Goal: Check status: Check status

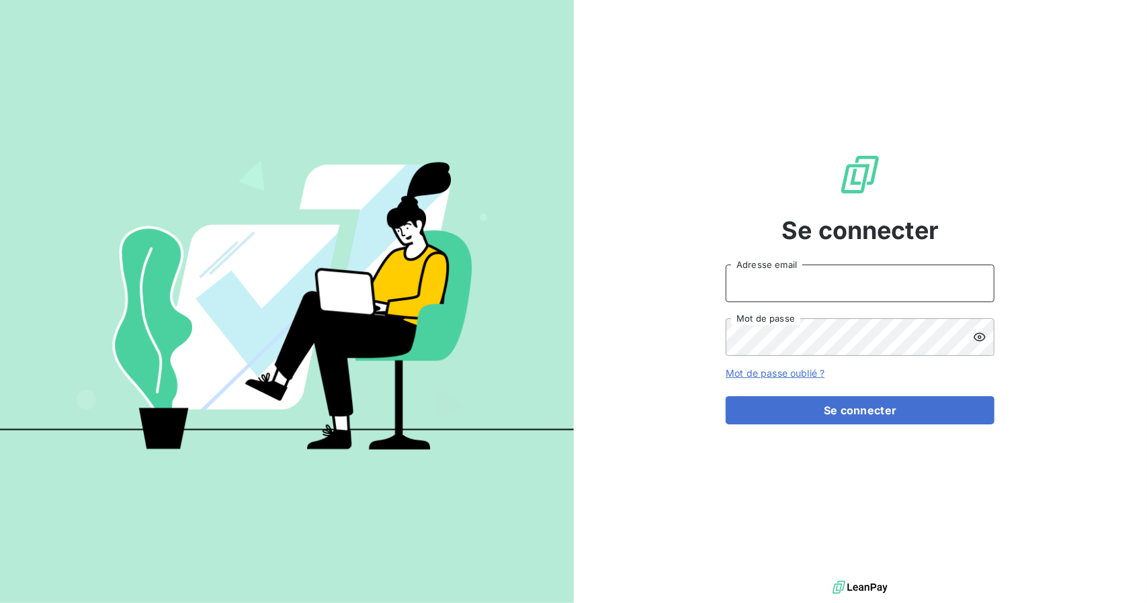
type input "jeremy@finetic.eu"
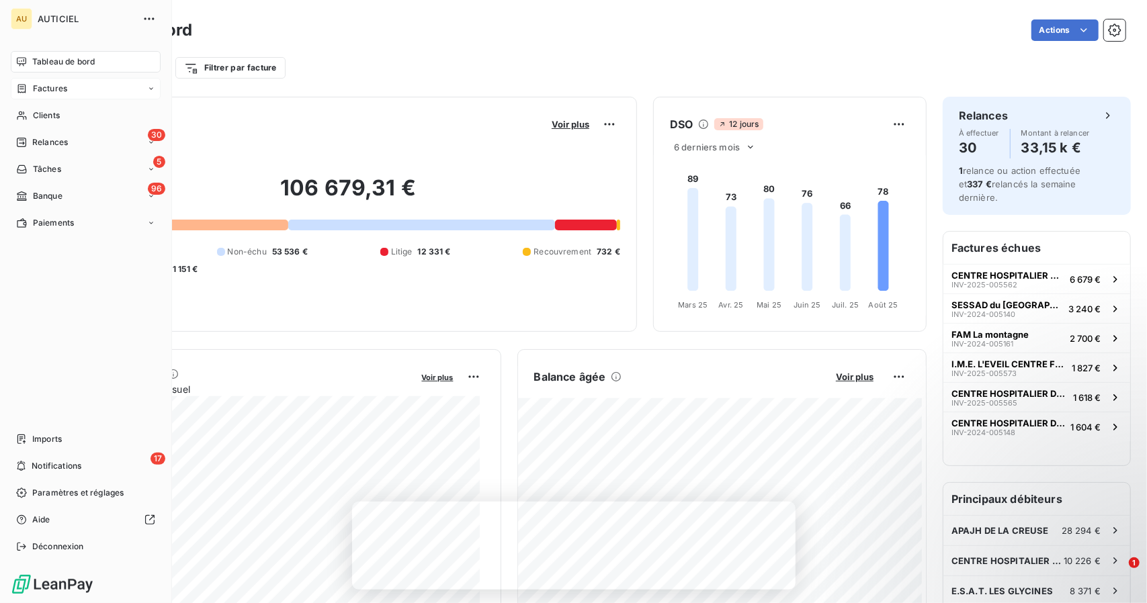
click at [62, 89] on span "Factures" at bounding box center [50, 89] width 34 height 12
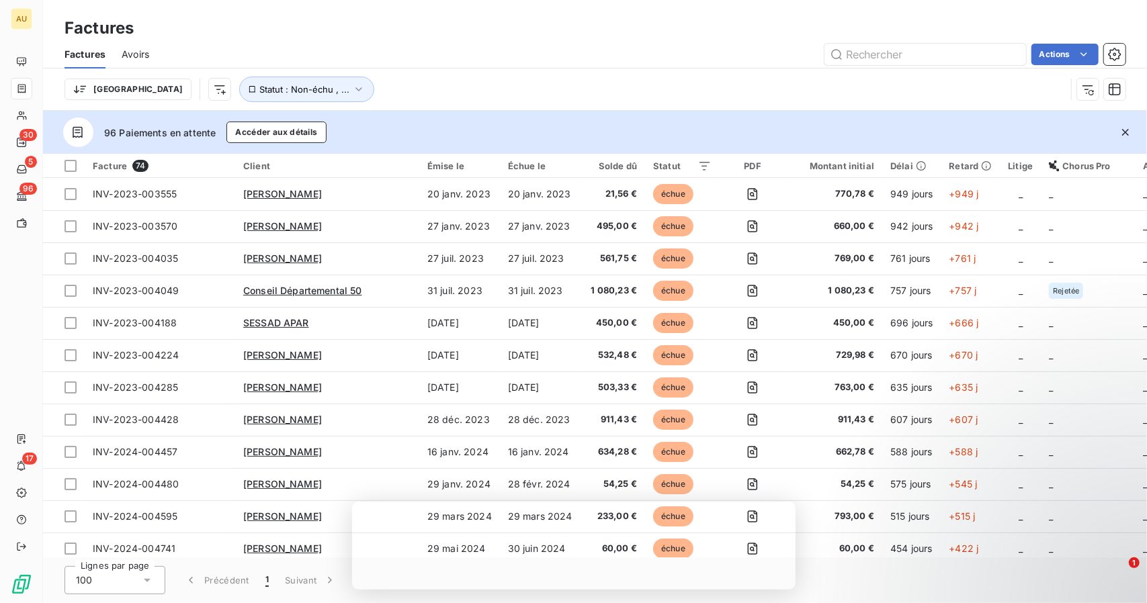
click at [623, 165] on div "Solde dû" at bounding box center [612, 166] width 49 height 11
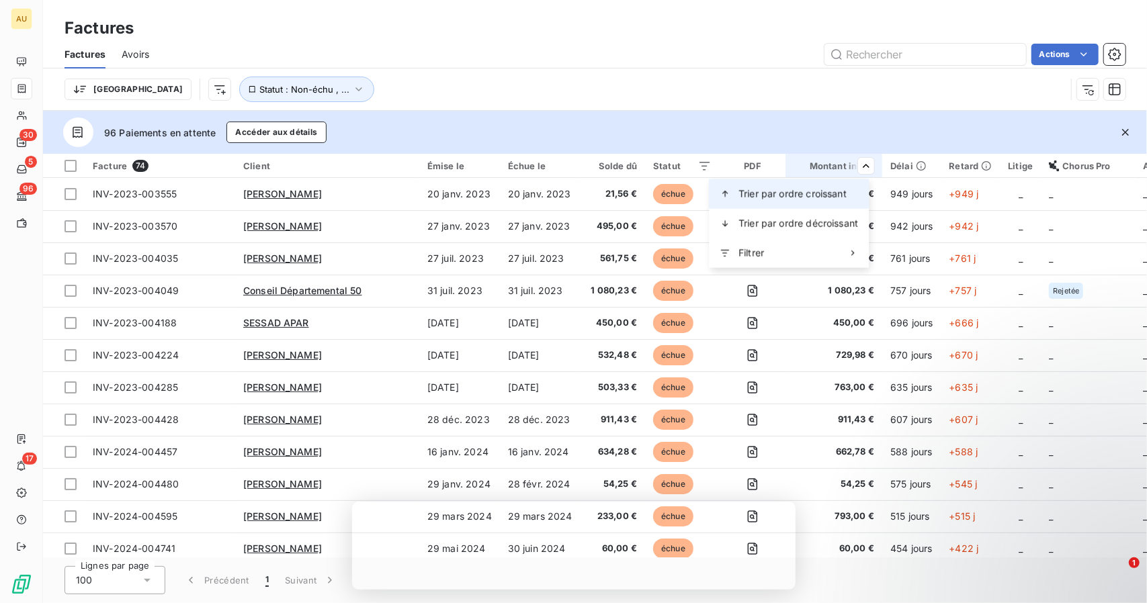
click at [834, 191] on span "Trier par ordre croissant" at bounding box center [792, 193] width 108 height 13
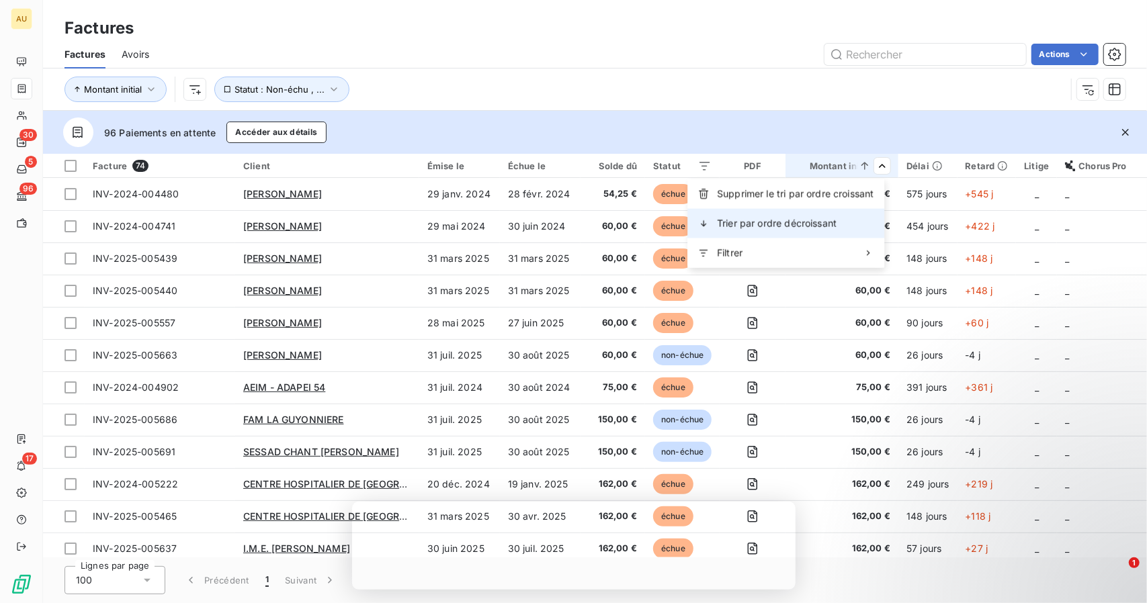
click at [856, 217] on div "Trier par ordre décroissant" at bounding box center [785, 224] width 197 height 30
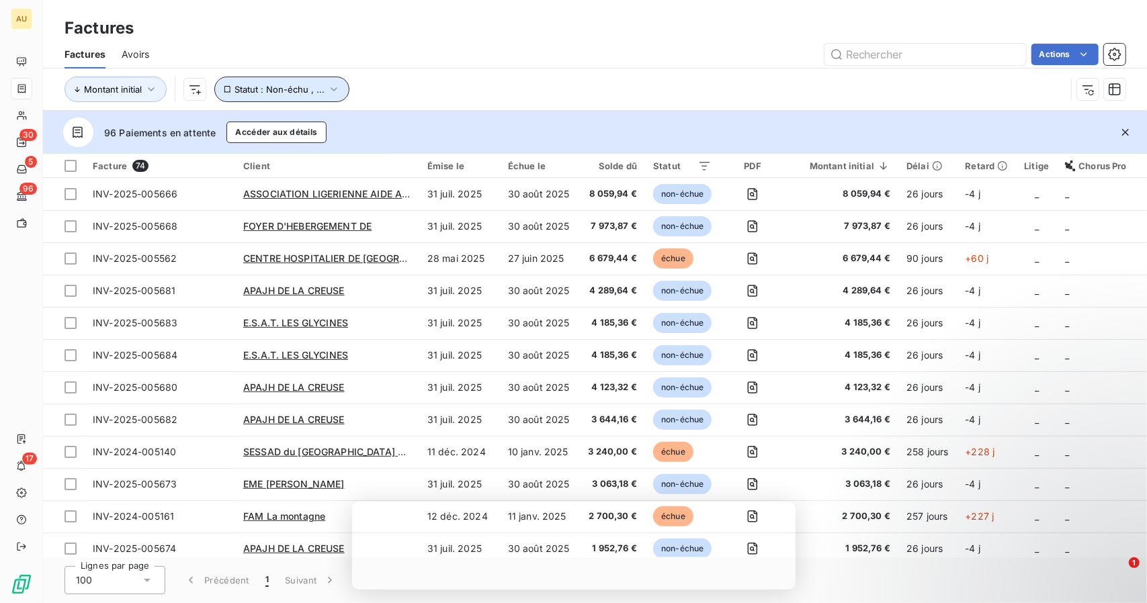
click at [301, 87] on span "Statut : Non-échu , ..." at bounding box center [279, 89] width 90 height 11
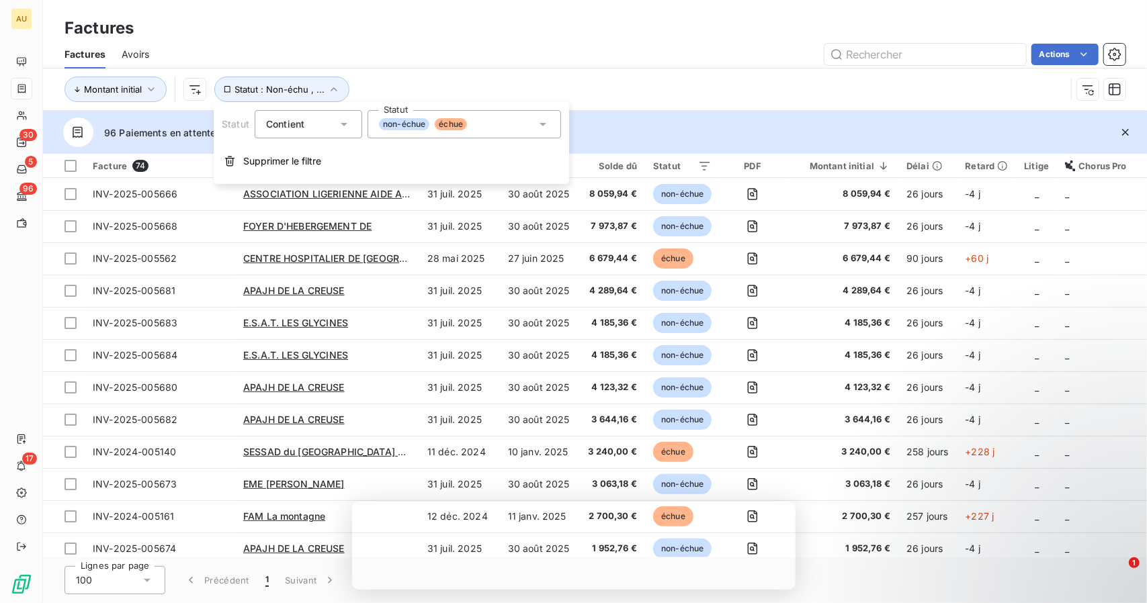
click at [480, 57] on div "Actions" at bounding box center [645, 54] width 960 height 21
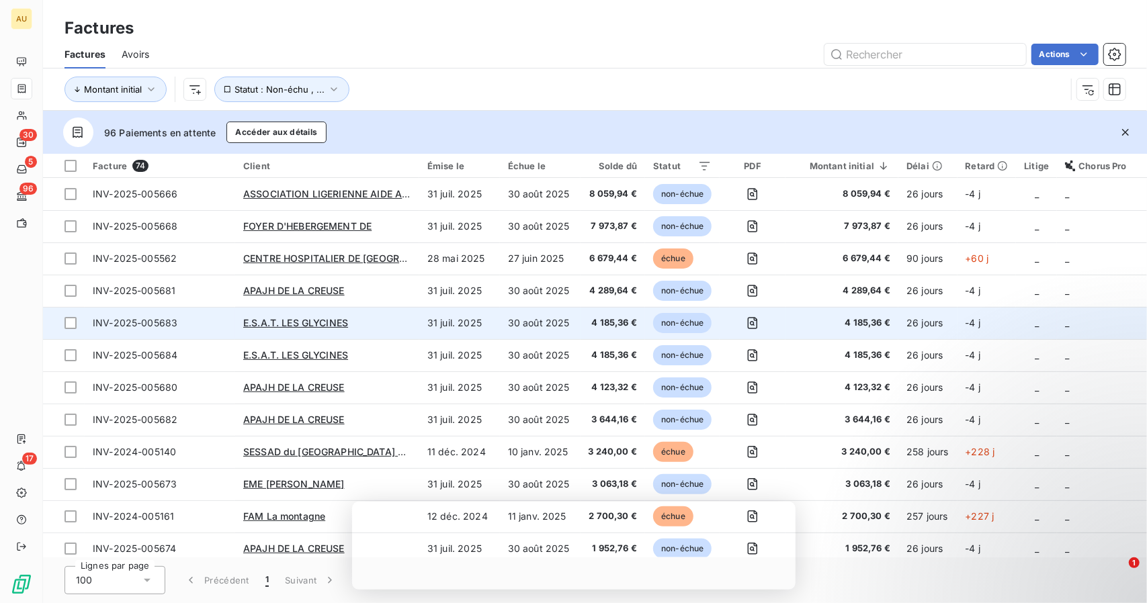
click at [418, 319] on td "E.S.A.T. LES GLYCINES" at bounding box center [327, 323] width 184 height 32
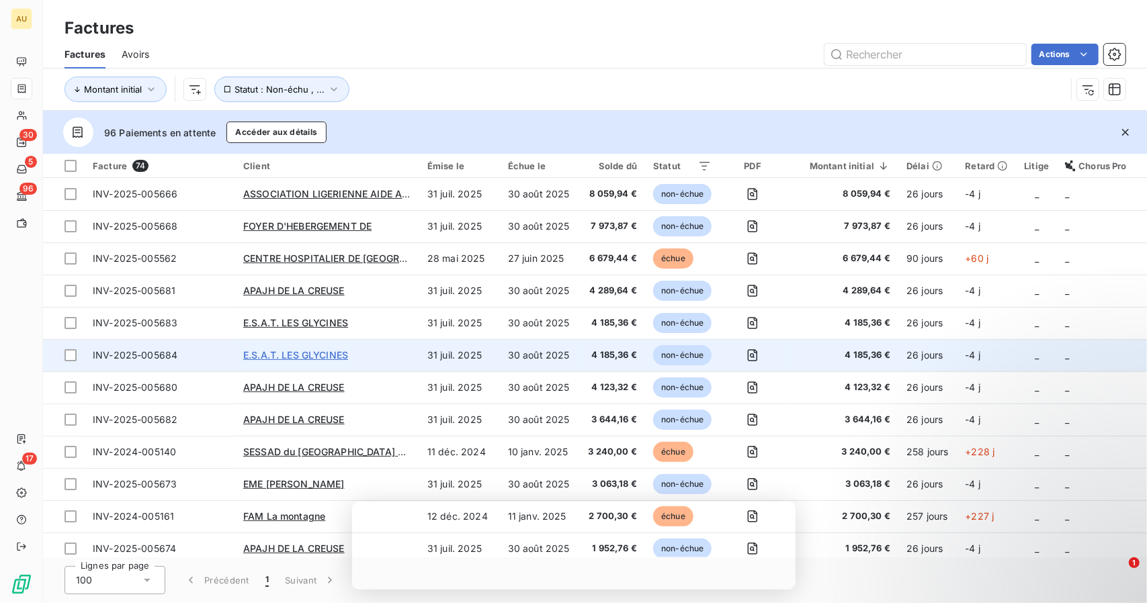
click at [330, 350] on span "E.S.A.T. LES GLYCINES" at bounding box center [295, 354] width 105 height 11
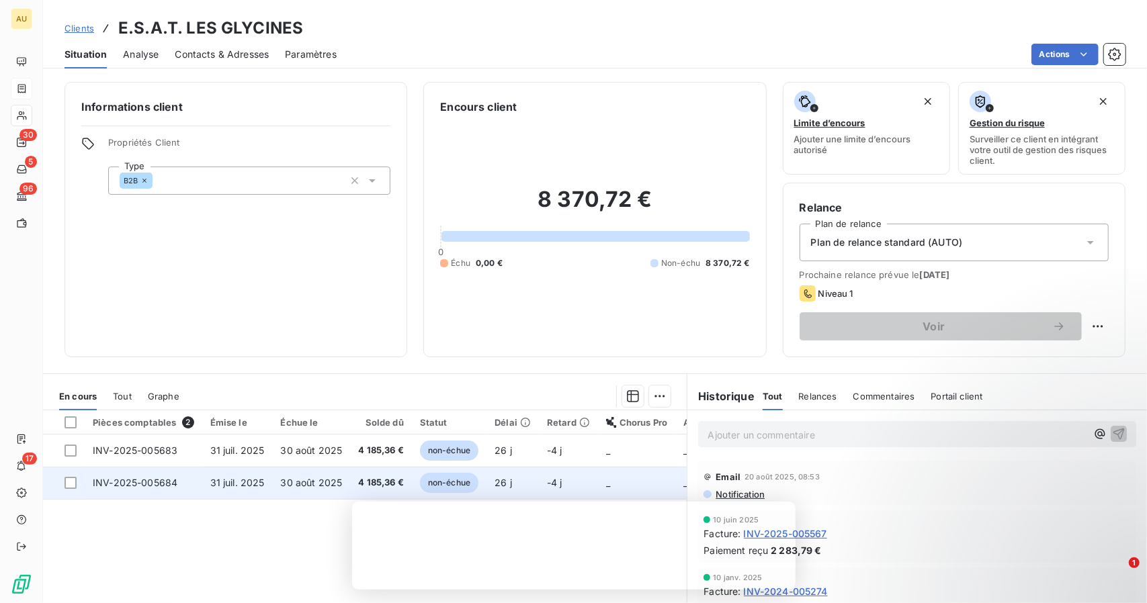
click at [239, 481] on span "31 juil. 2025" at bounding box center [237, 482] width 54 height 11
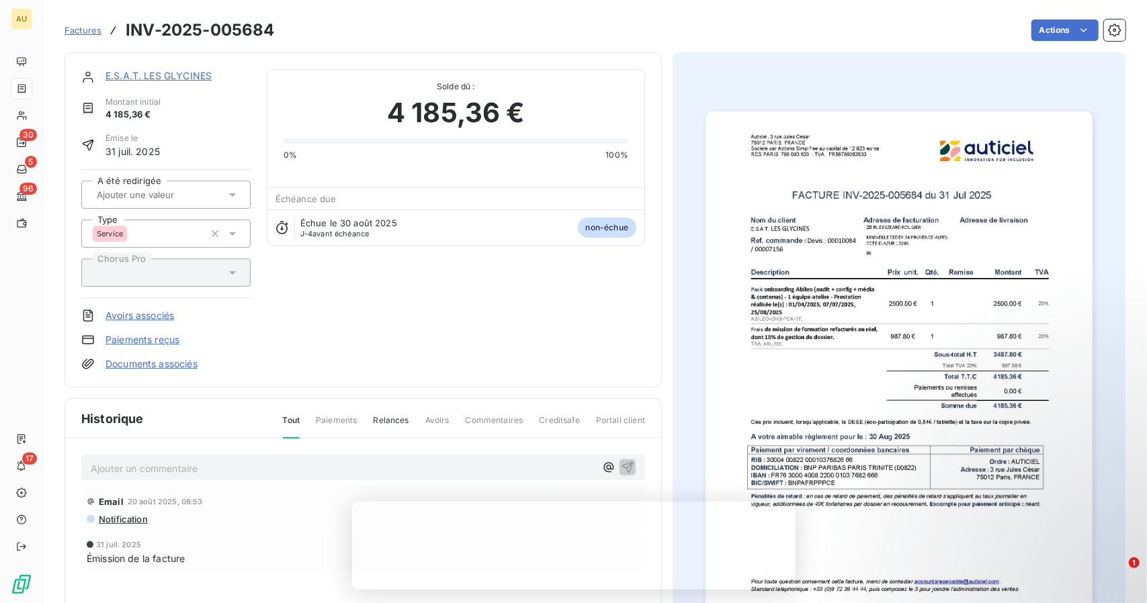
click at [83, 35] on span "Factures" at bounding box center [82, 30] width 37 height 11
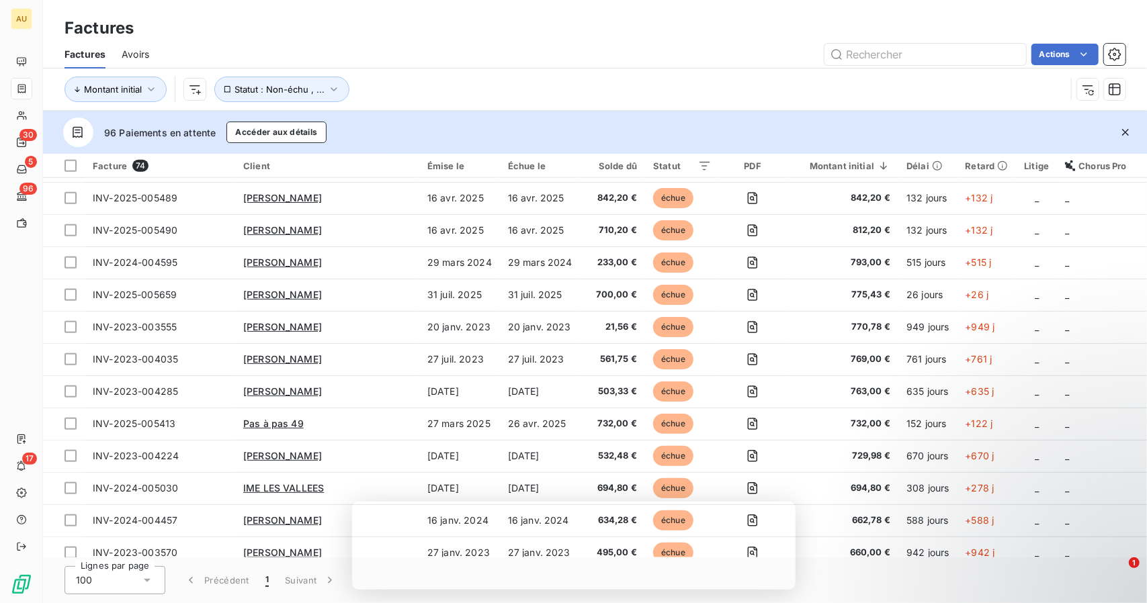
scroll to position [2012, 0]
